Goal: Transaction & Acquisition: Purchase product/service

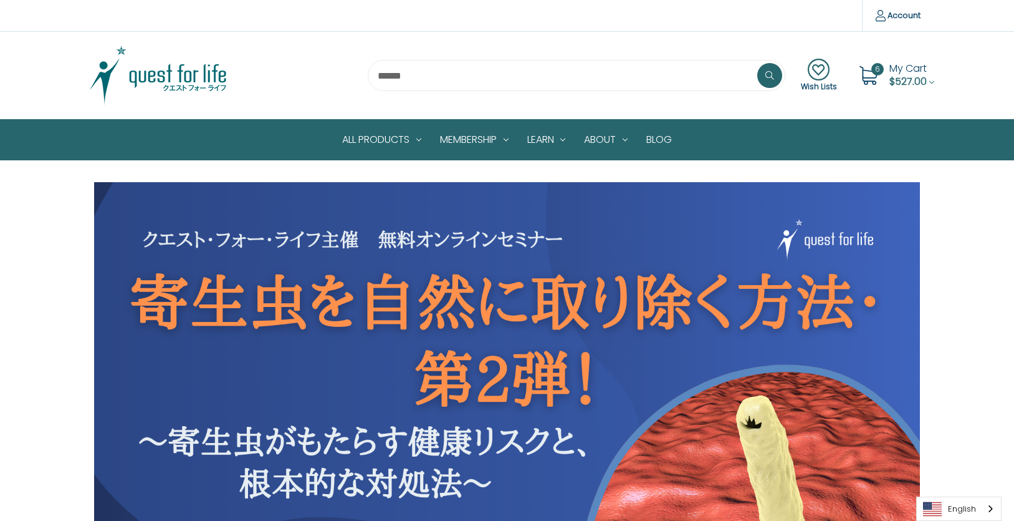
click at [188, 83] on img at bounding box center [158, 75] width 156 height 62
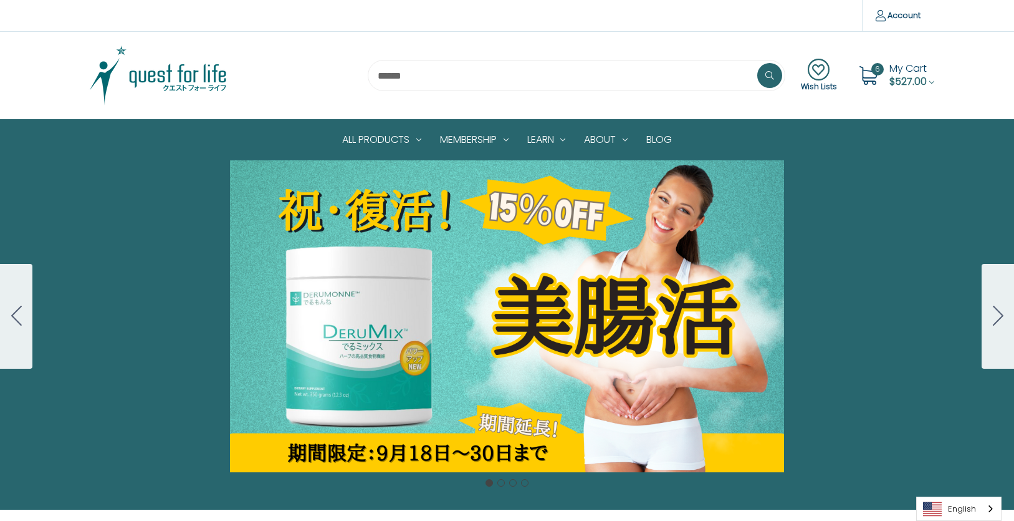
click at [909, 70] on span "My Cart" at bounding box center [908, 68] width 37 height 14
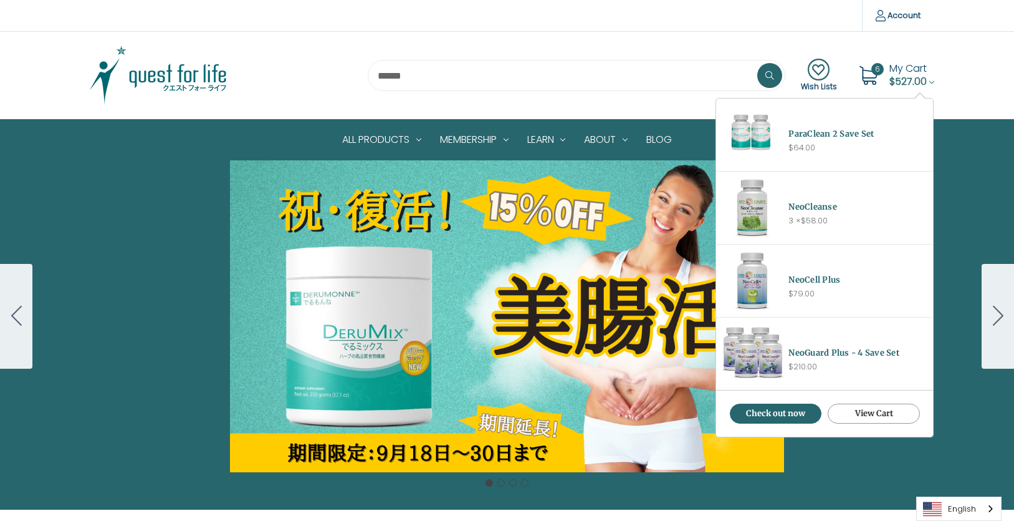
click at [891, 415] on link "View Cart" at bounding box center [874, 413] width 92 height 20
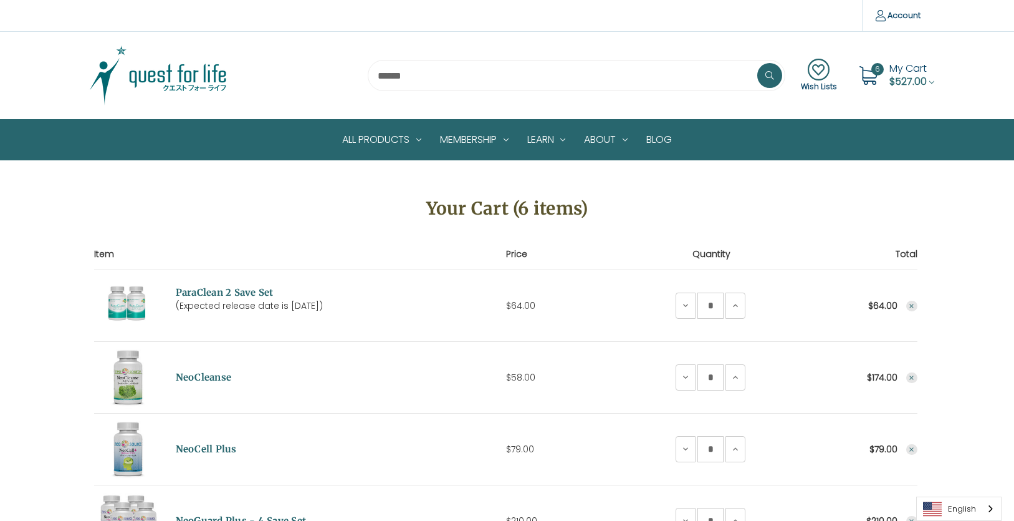
click at [913, 302] on icon "Remove ParaClean 2 Save Set from cart" at bounding box center [911, 305] width 7 height 7
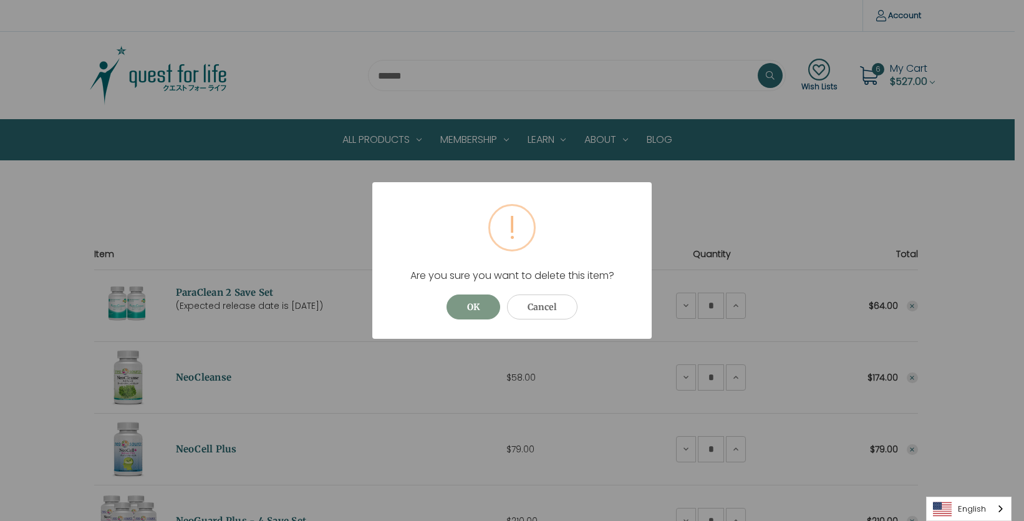
click at [471, 302] on button "OK" at bounding box center [473, 306] width 54 height 25
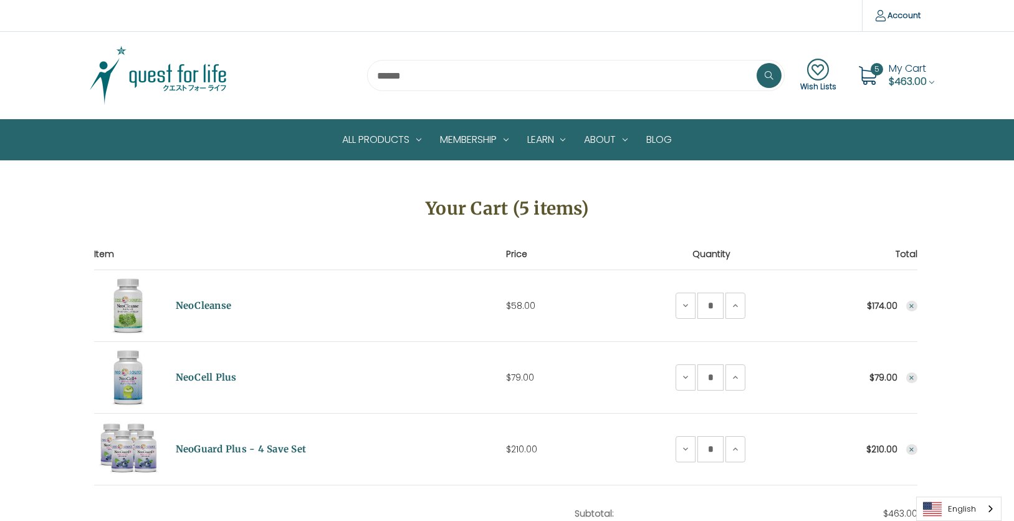
click at [912, 304] on icon "Remove NeoCleanse from cart" at bounding box center [911, 305] width 7 height 7
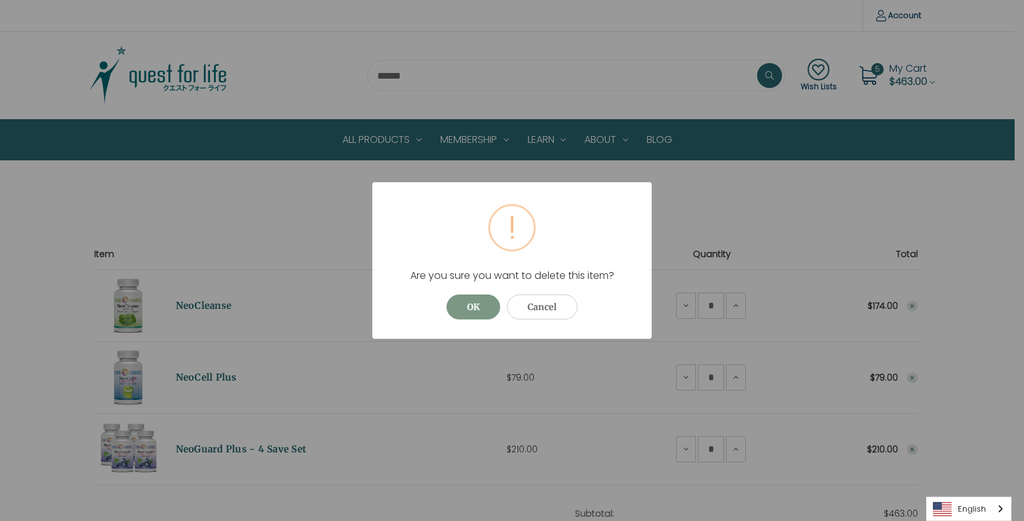
click at [474, 299] on button "OK" at bounding box center [473, 306] width 54 height 25
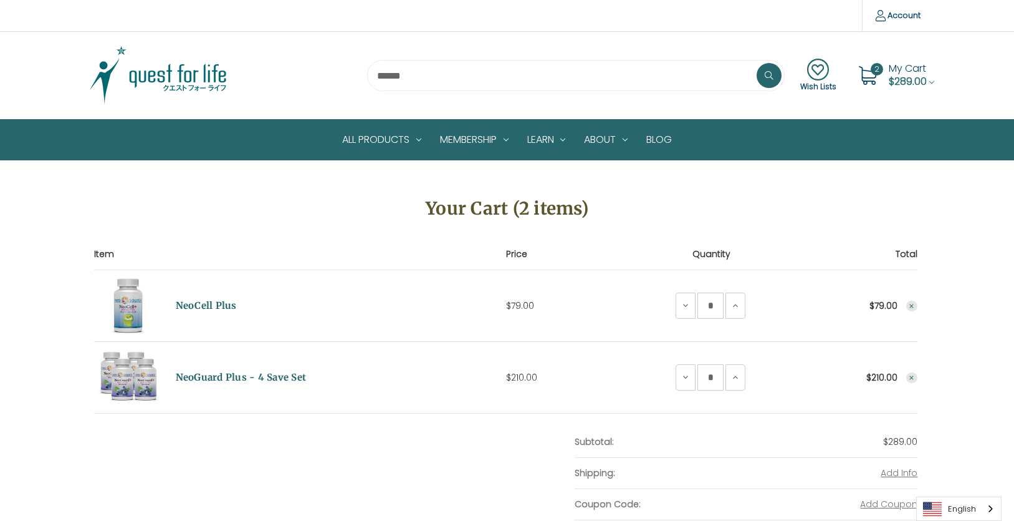
click at [905, 304] on td "Total $79.00" at bounding box center [849, 306] width 137 height 72
click at [915, 304] on icon "Remove NeoCell Plus from cart" at bounding box center [911, 305] width 7 height 7
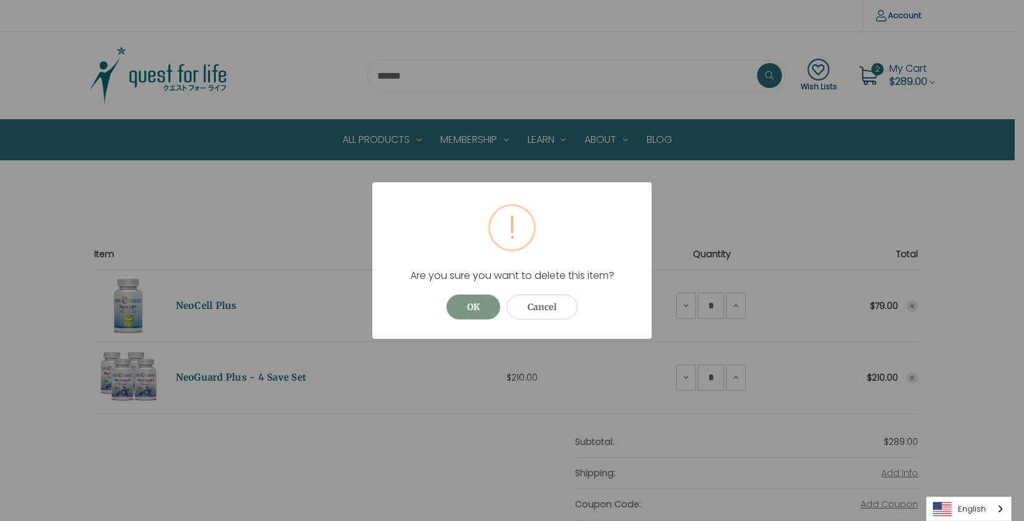
click at [469, 313] on button "OK" at bounding box center [473, 306] width 54 height 25
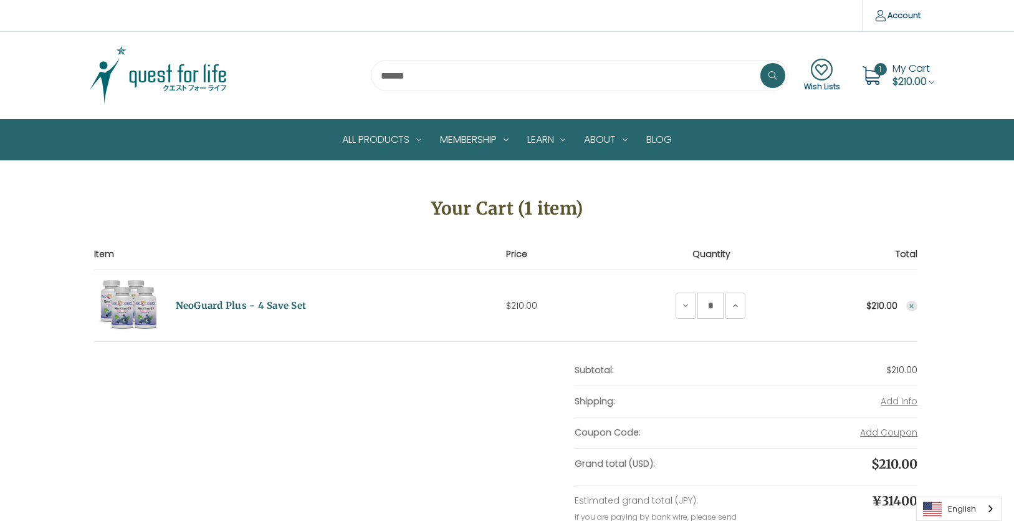
click at [907, 308] on button "Remove NeoGuard Plus - 4 Save Set from cart" at bounding box center [912, 306] width 11 height 11
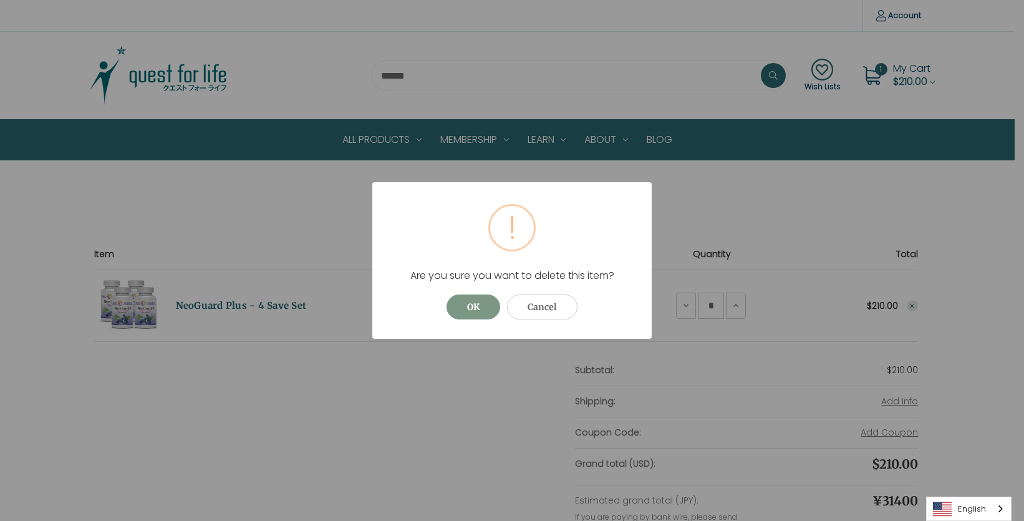
click at [467, 311] on button "OK" at bounding box center [473, 306] width 54 height 25
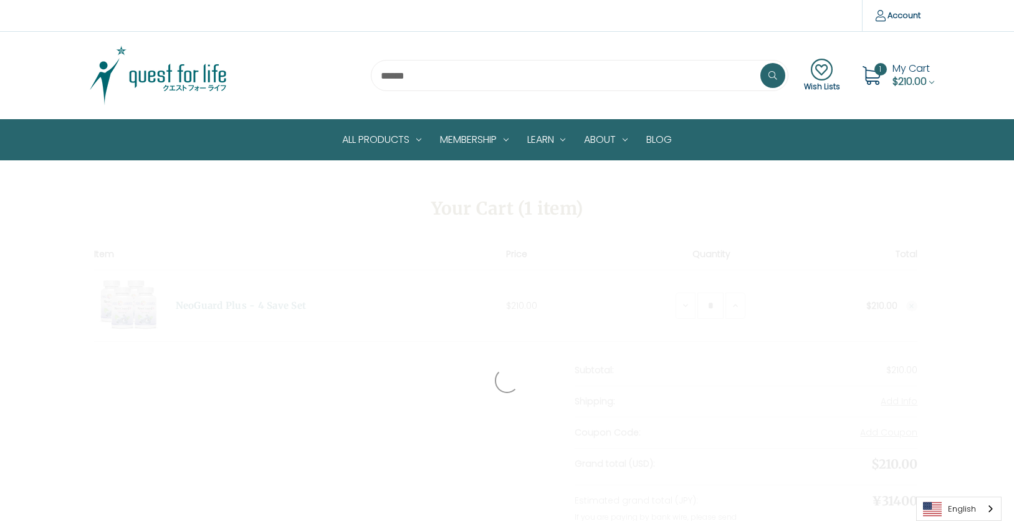
click at [148, 72] on img at bounding box center [158, 75] width 156 height 62
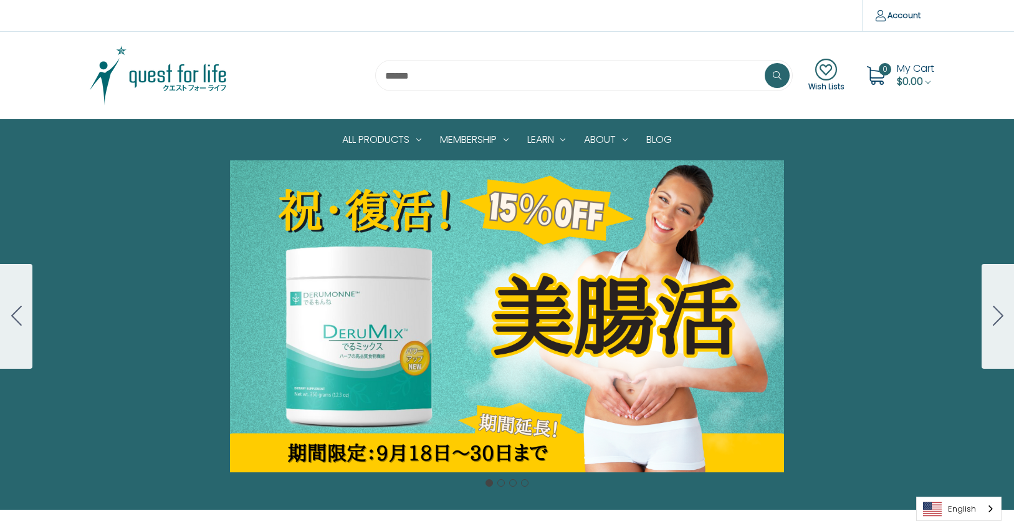
click at [995, 317] on icon "Go to slide 2" at bounding box center [998, 316] width 11 height 20
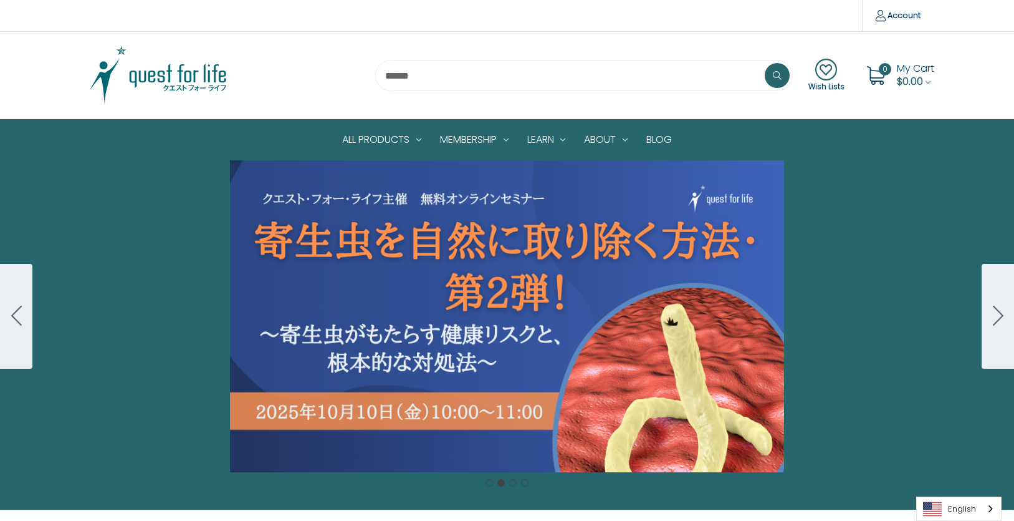
click at [995, 317] on icon "Go to slide 3" at bounding box center [998, 316] width 11 height 20
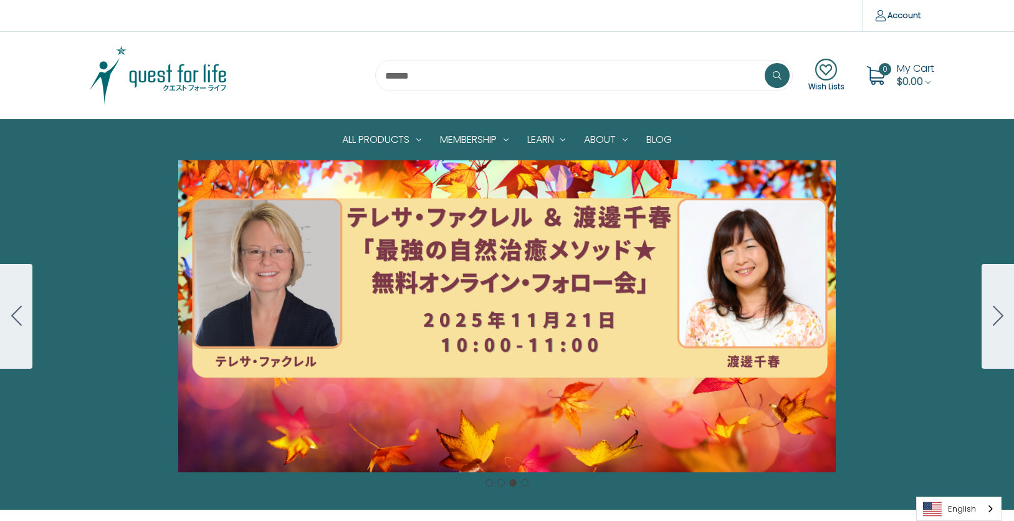
click at [995, 317] on icon "Go to slide 4" at bounding box center [998, 316] width 11 height 20
